Goal: Obtain resource: Download file/media

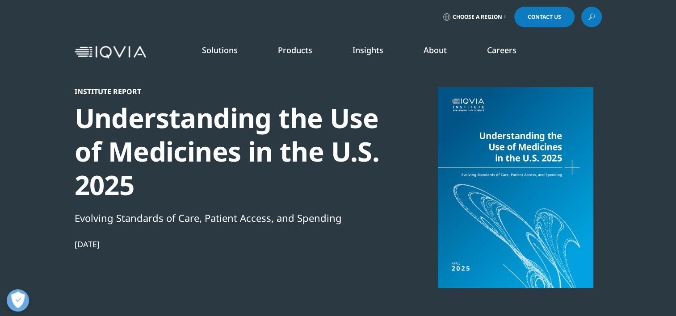
click at [304, 221] on div "Evolving Standards of Care, Patient Access, and Spending" at bounding box center [228, 217] width 306 height 15
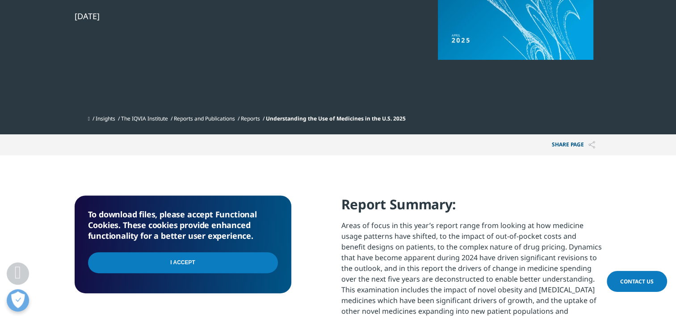
scroll to position [296, 0]
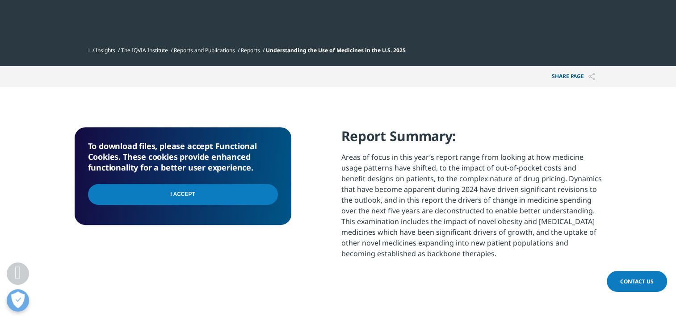
click at [226, 196] on input "I Accept" at bounding box center [183, 194] width 190 height 21
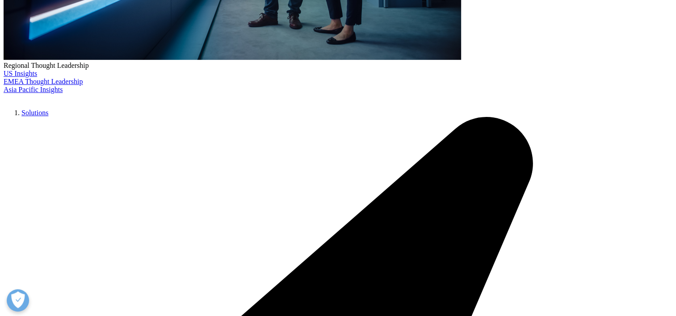
scroll to position [391, 0]
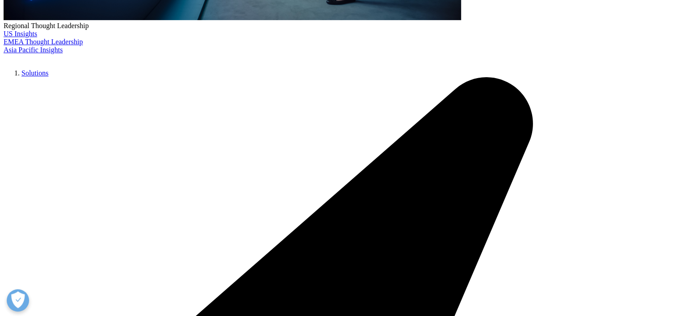
type input "Leon"
type input "Cosler"
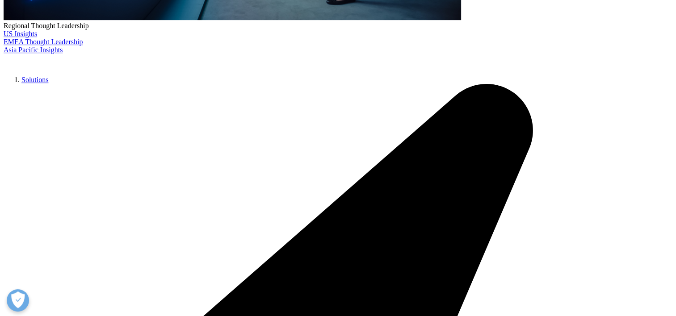
type input "LCosler@binghamton.edu"
type input "Binghamton University School of Pharmacy"
select select "[GEOGRAPHIC_DATA]"
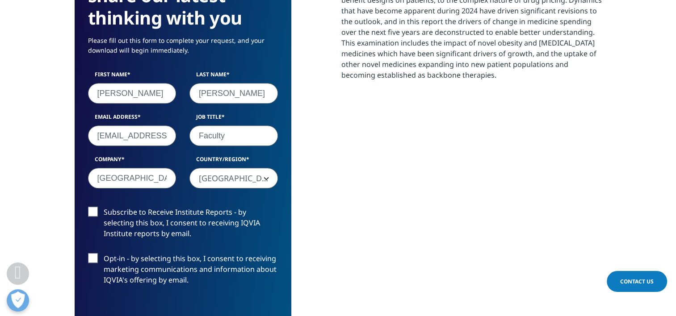
scroll to position [520, 0]
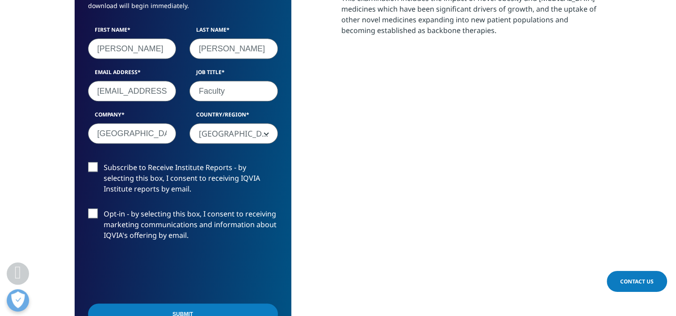
type input "Faculty"
click at [220, 309] on input "Submit" at bounding box center [183, 314] width 190 height 21
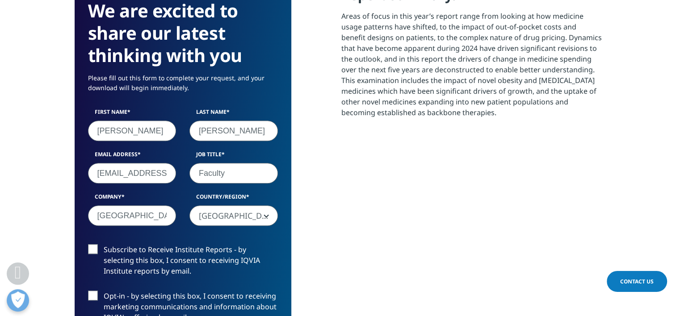
scroll to position [4, 4]
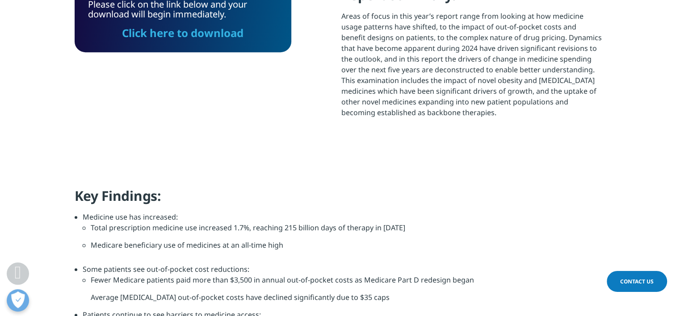
click at [227, 34] on link "Click here to download" at bounding box center [182, 32] width 121 height 15
